Goal: Task Accomplishment & Management: Manage account settings

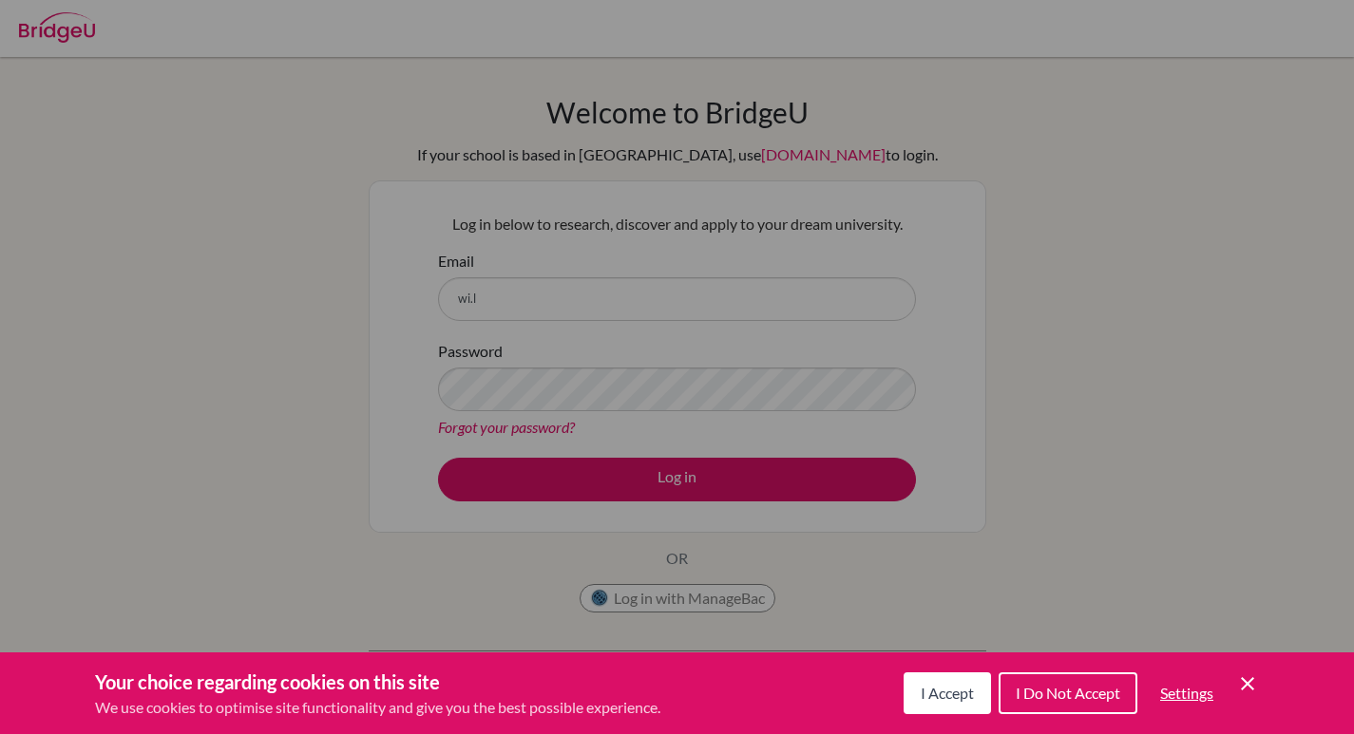
click at [972, 693] on button "I Accept" at bounding box center [946, 693] width 87 height 42
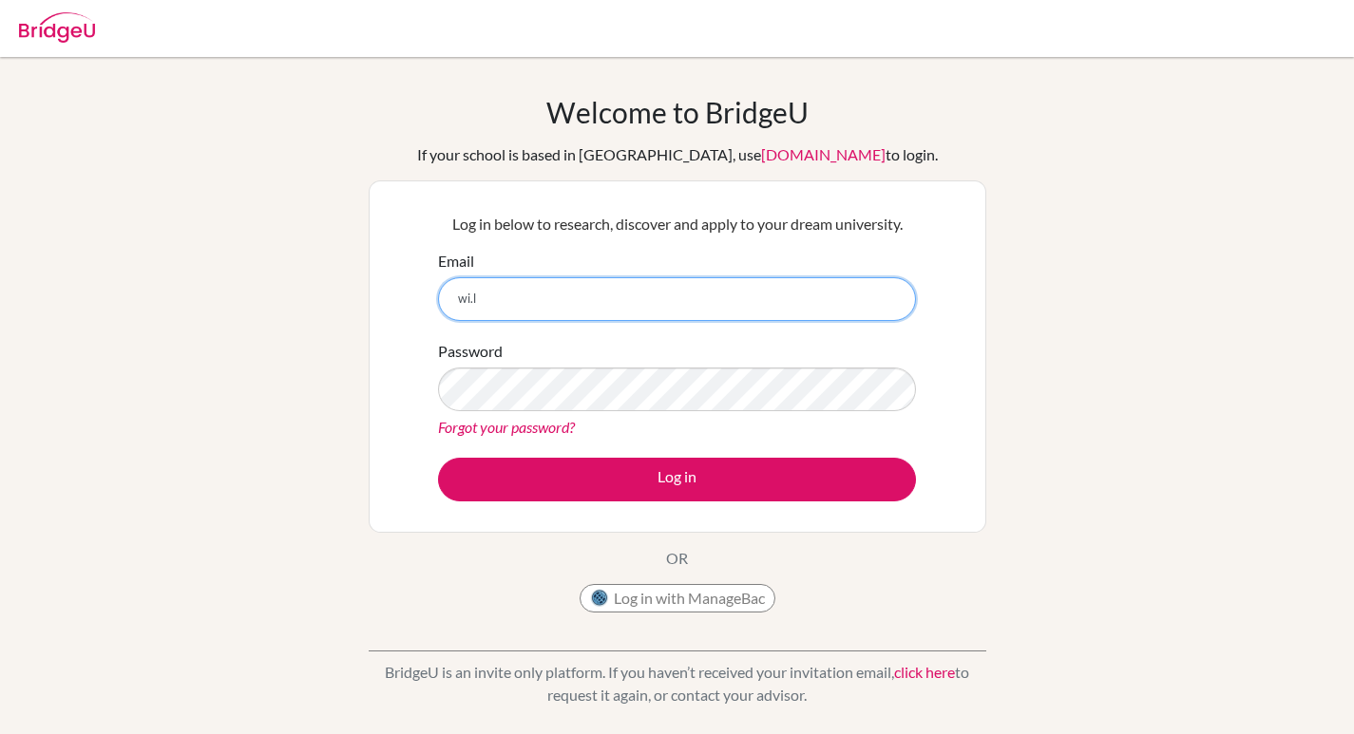
click at [679, 288] on input "wi.l" at bounding box center [677, 299] width 478 height 44
type input "[PERSON_NAME][EMAIL_ADDRESS][DOMAIN_NAME]"
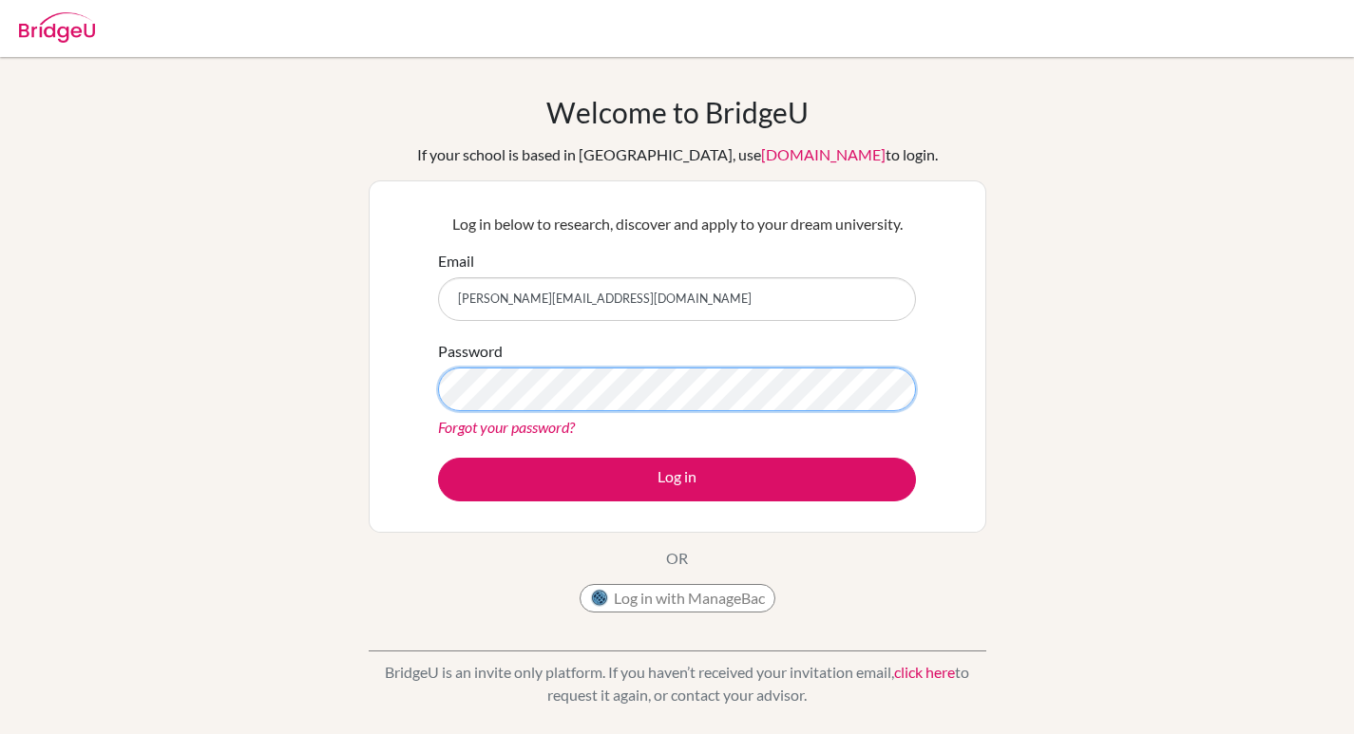
click at [438, 458] on button "Log in" at bounding box center [677, 480] width 478 height 44
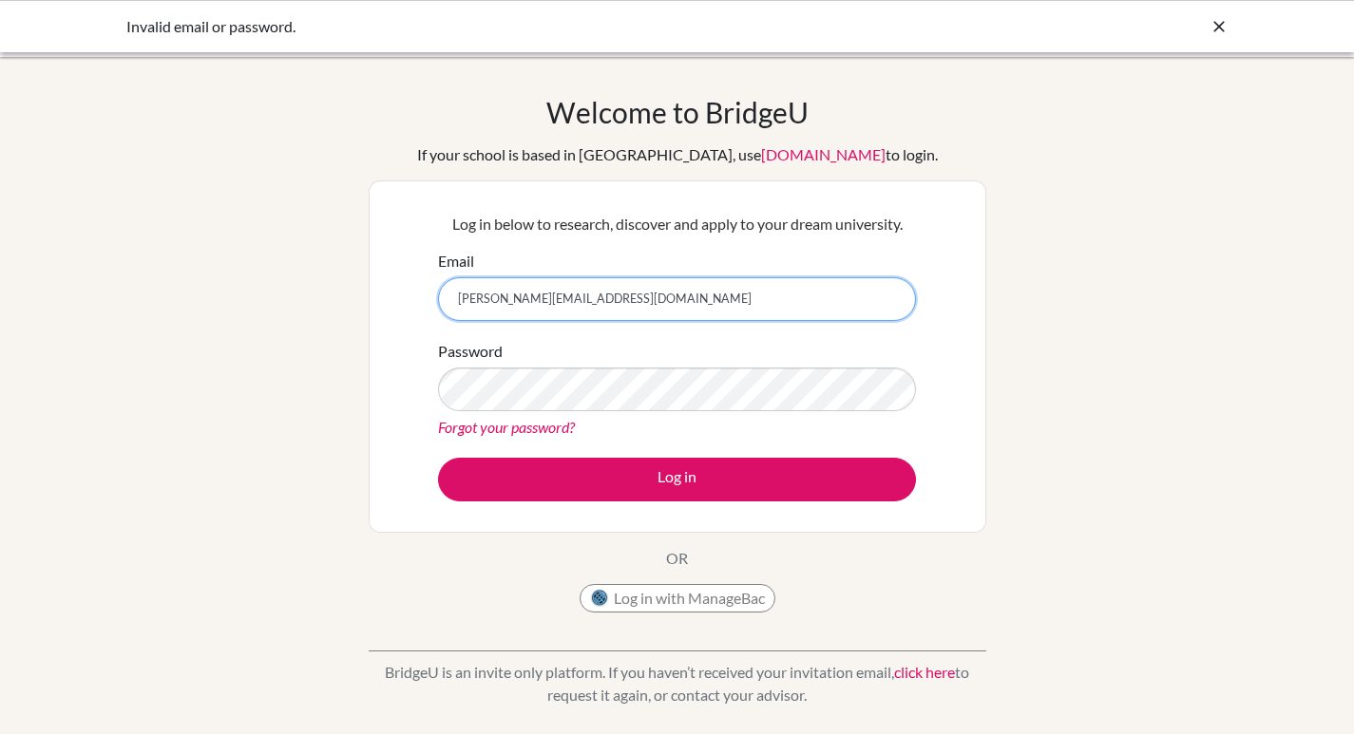
click at [509, 301] on input "[PERSON_NAME][EMAIL_ADDRESS][DOMAIN_NAME]" at bounding box center [677, 299] width 478 height 44
type input "[PERSON_NAME][EMAIL_ADDRESS][DOMAIN_NAME]"
click at [986, 197] on div "Welcome to [GEOGRAPHIC_DATA] If your school is based in [GEOGRAPHIC_DATA], use …" at bounding box center [677, 405] width 1354 height 621
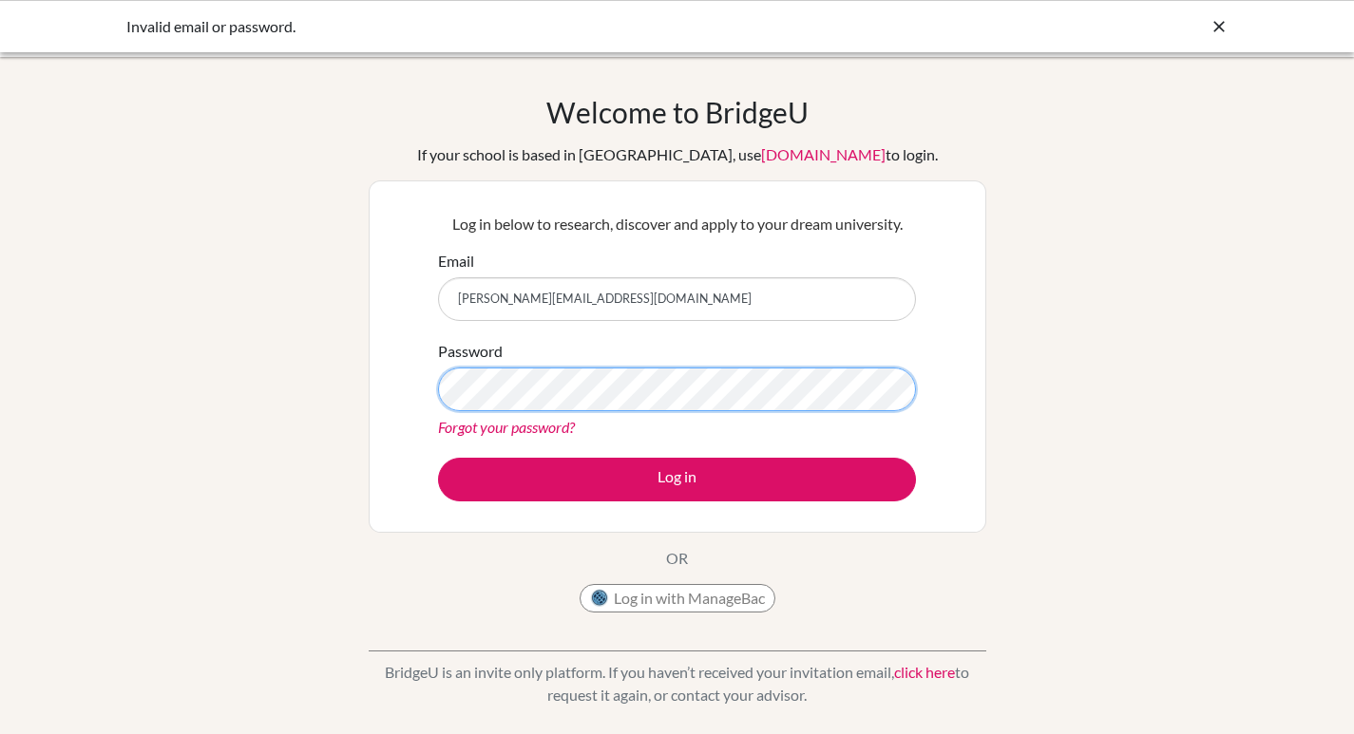
click at [438, 458] on button "Log in" at bounding box center [677, 480] width 478 height 44
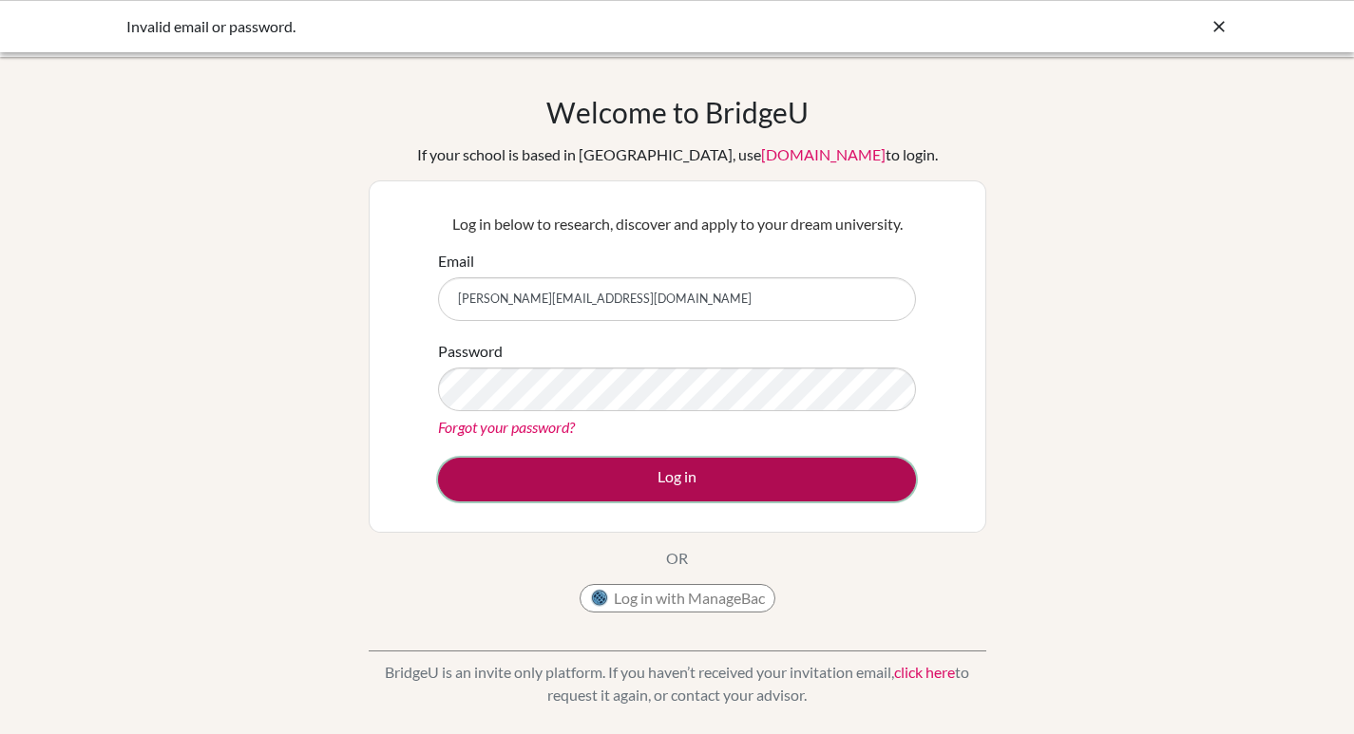
click at [802, 489] on button "Log in" at bounding box center [677, 480] width 478 height 44
